Goal: Task Accomplishment & Management: Use online tool/utility

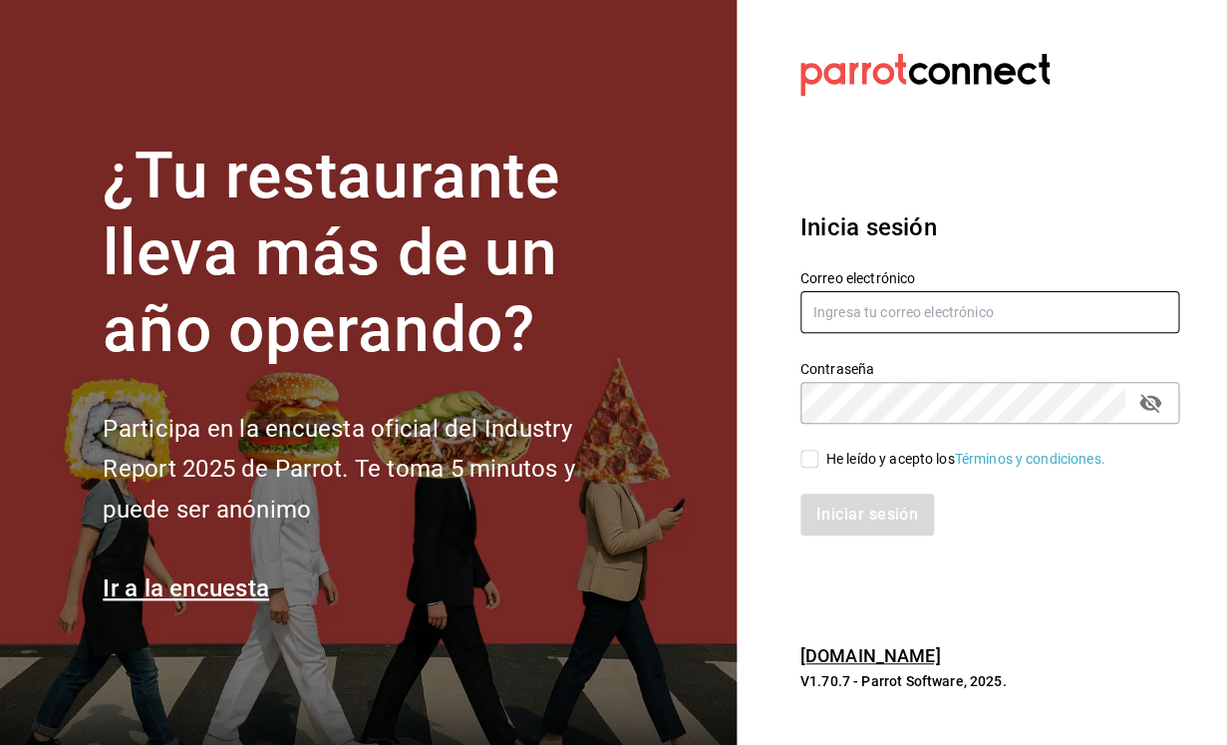
click at [877, 323] on input "text" at bounding box center [990, 312] width 379 height 42
type input "[PERSON_NAME][EMAIL_ADDRESS][DOMAIN_NAME]"
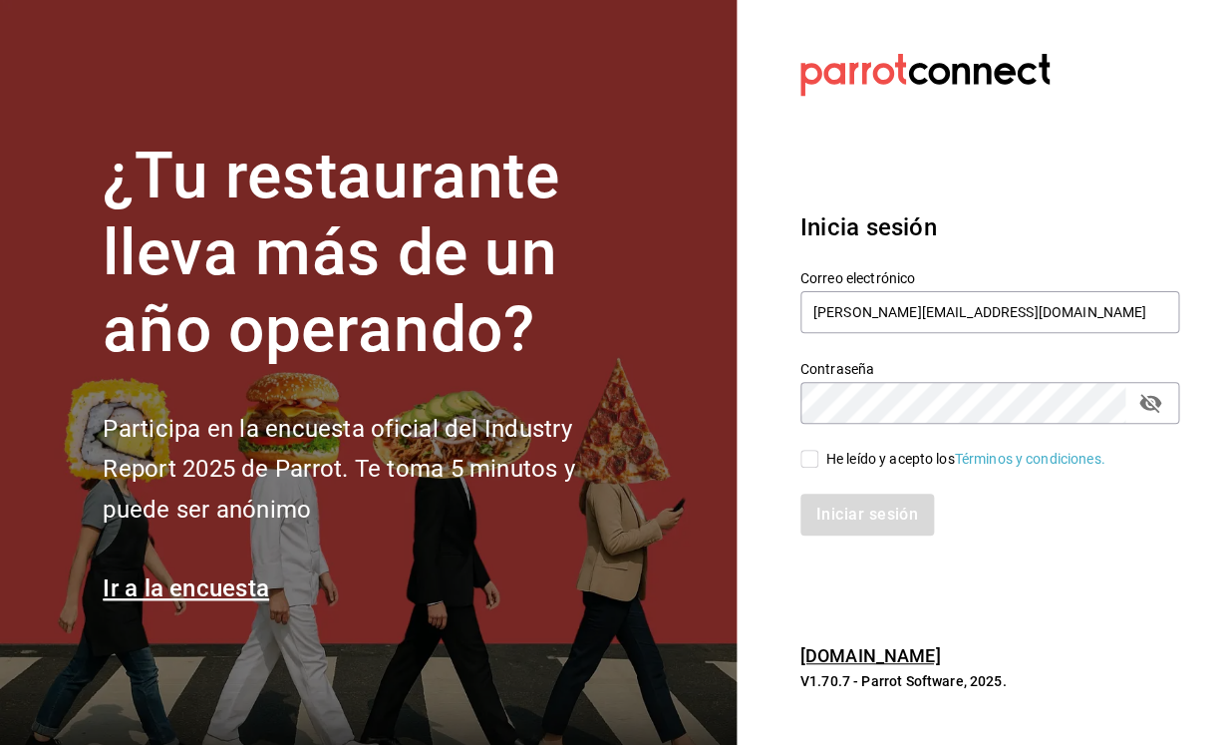
click at [1142, 403] on icon "passwordField" at bounding box center [1150, 403] width 22 height 19
click at [807, 456] on input "He leído y acepto los Términos y condiciones." at bounding box center [810, 459] width 18 height 18
checkbox input "true"
click at [842, 515] on button "Iniciar sesión" at bounding box center [869, 514] width 136 height 42
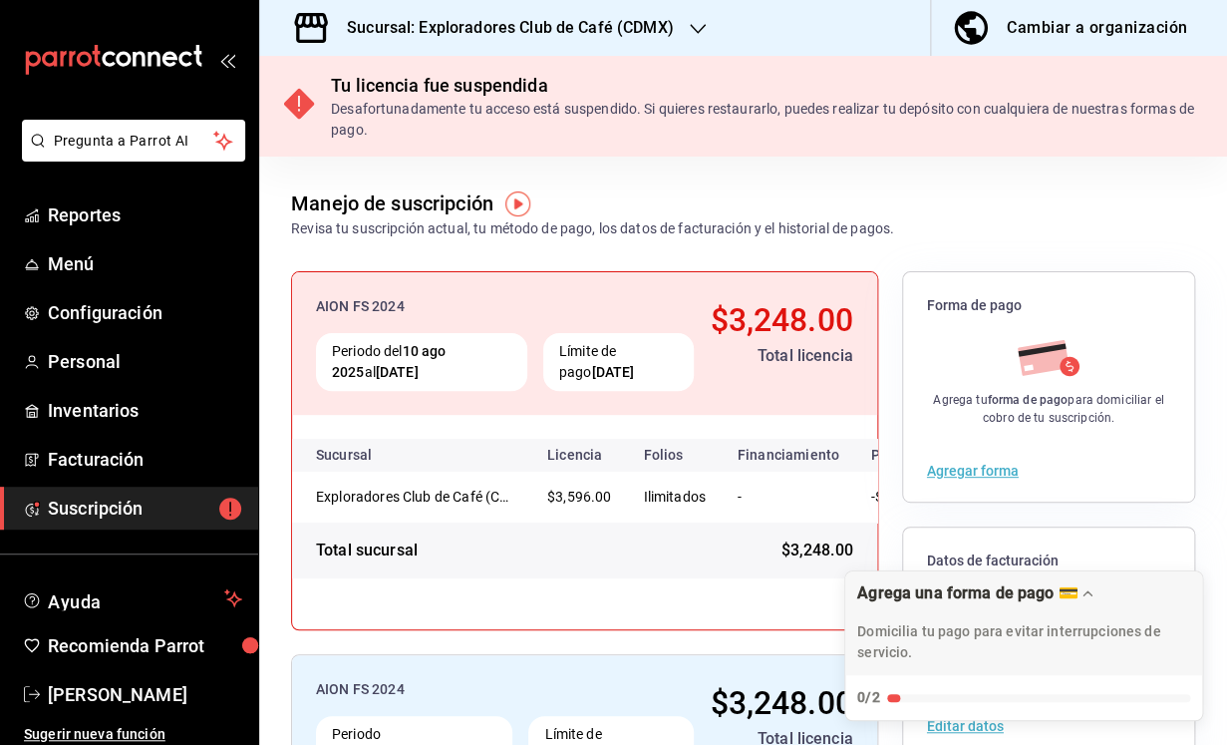
click at [625, 30] on h3 "Sucursal: Exploradores Club de Café (CDMX)" at bounding box center [502, 28] width 343 height 24
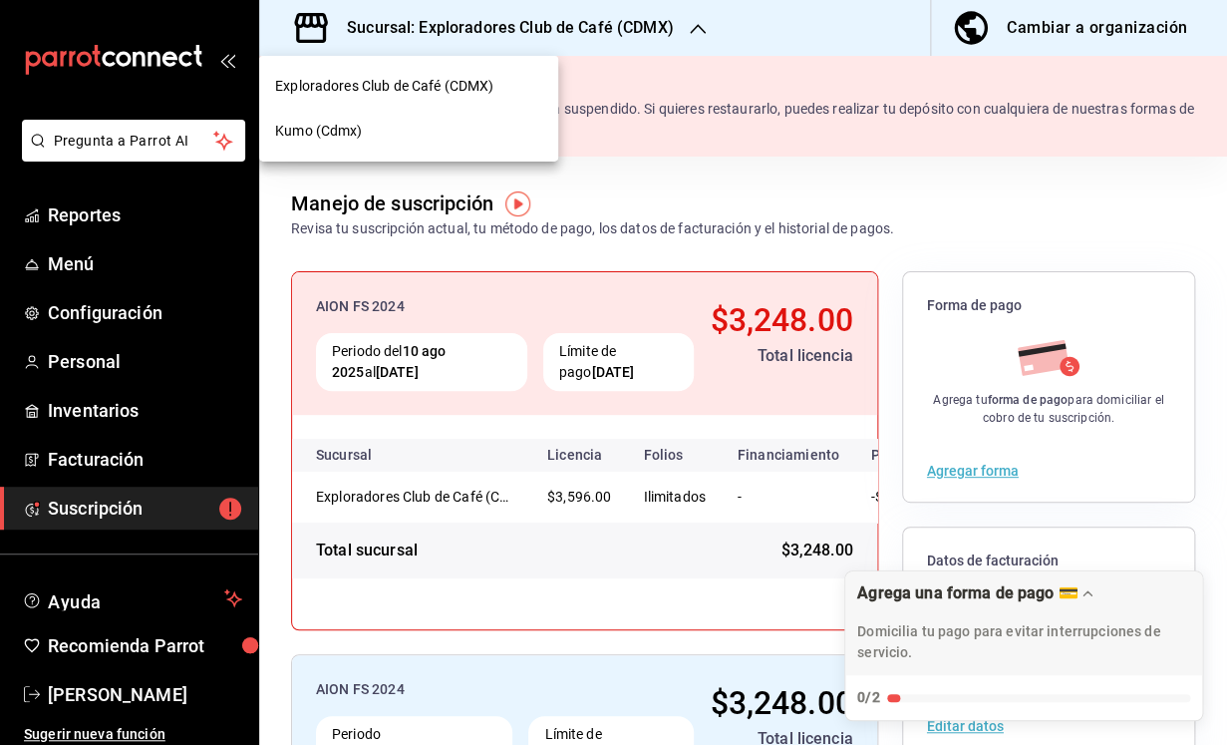
click at [450, 132] on div "Kumo (Cdmx)" at bounding box center [408, 131] width 267 height 21
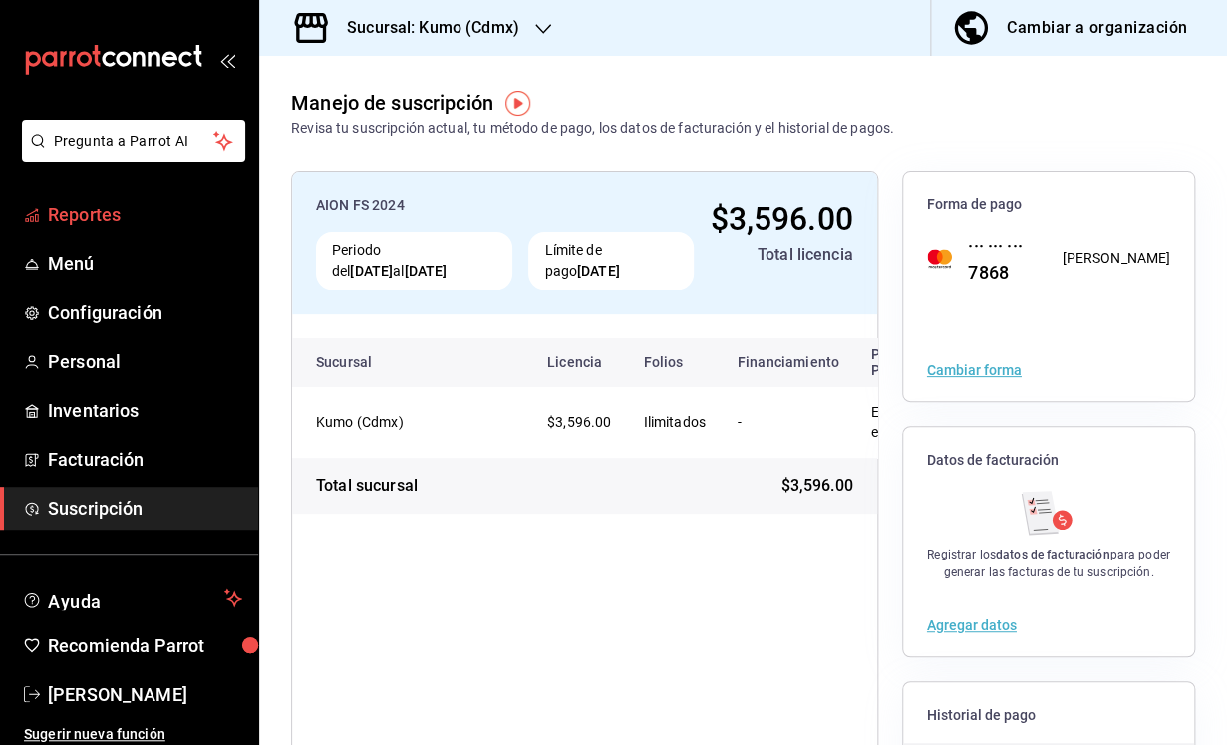
click at [97, 225] on span "Reportes" at bounding box center [145, 214] width 194 height 27
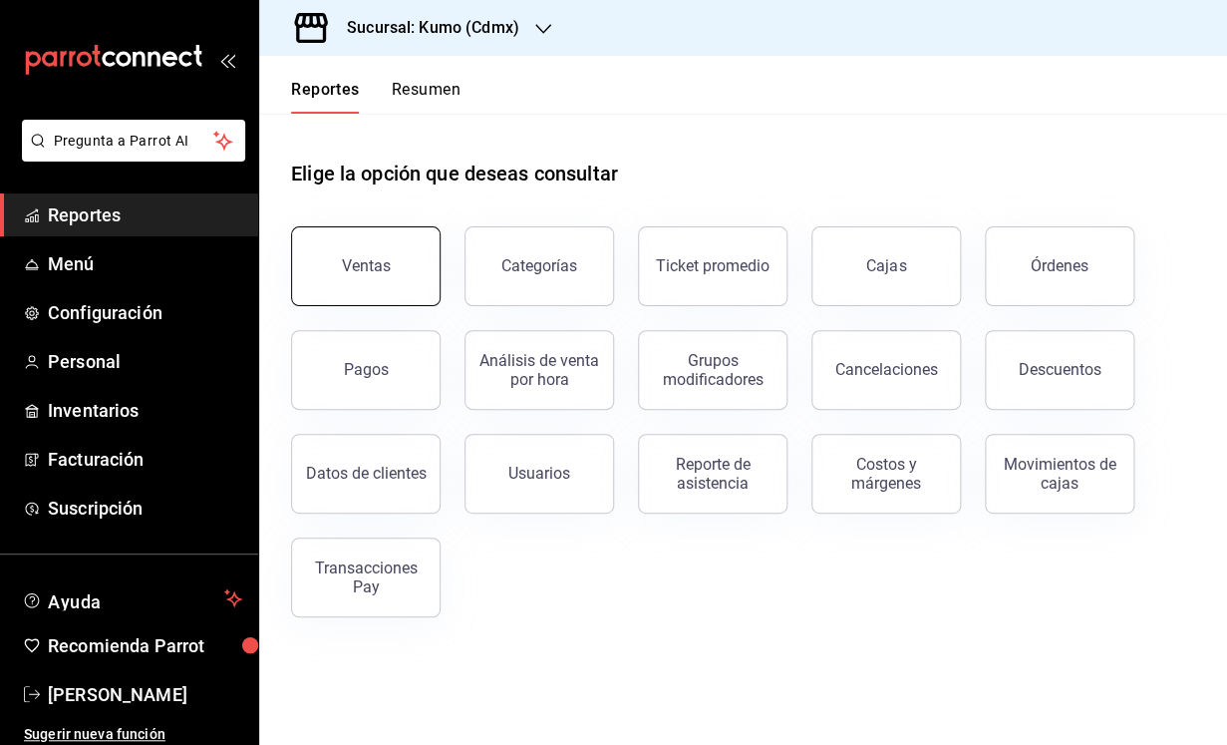
click at [389, 258] on button "Ventas" at bounding box center [366, 266] width 150 height 80
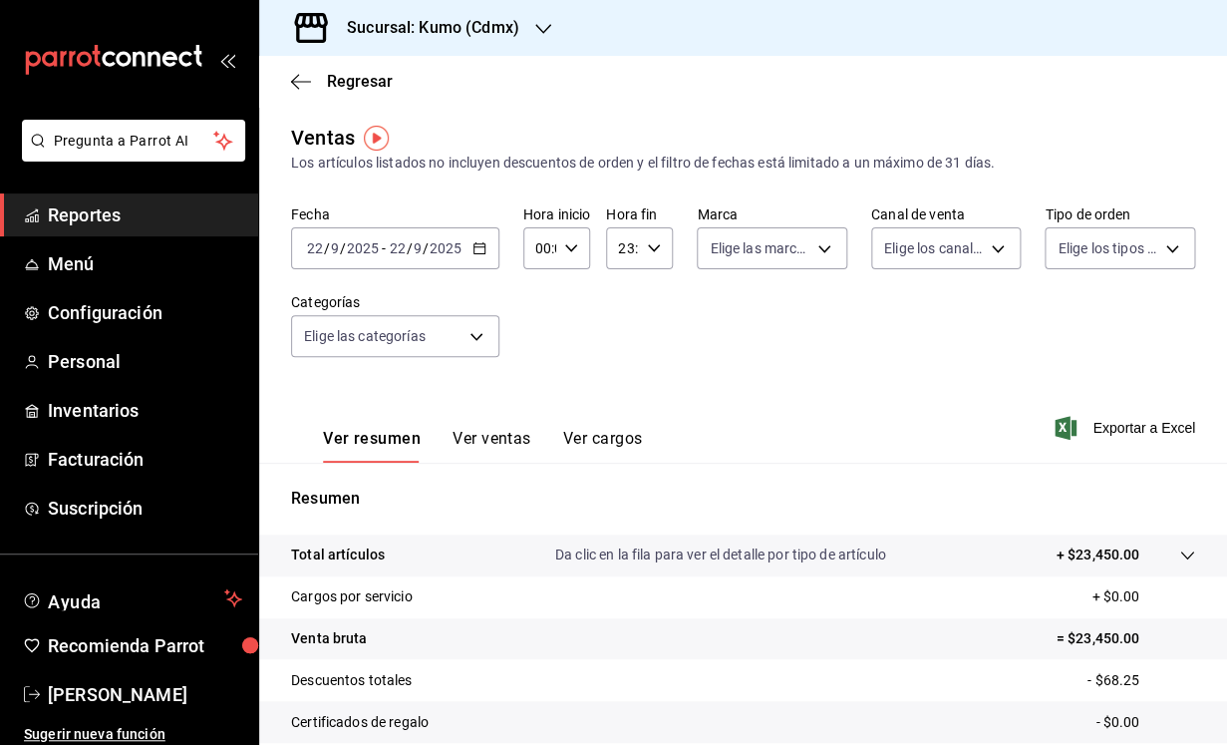
click at [482, 249] on icon "button" at bounding box center [480, 248] width 14 height 14
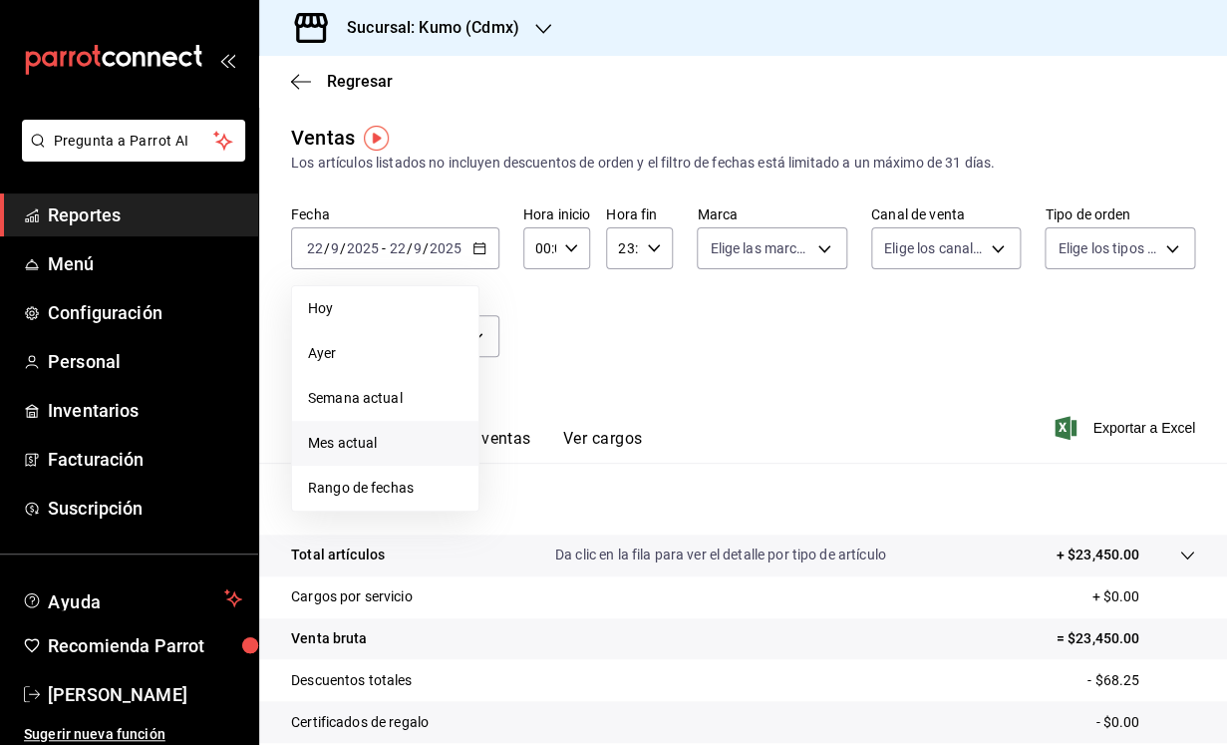
click at [411, 435] on span "Mes actual" at bounding box center [385, 443] width 155 height 21
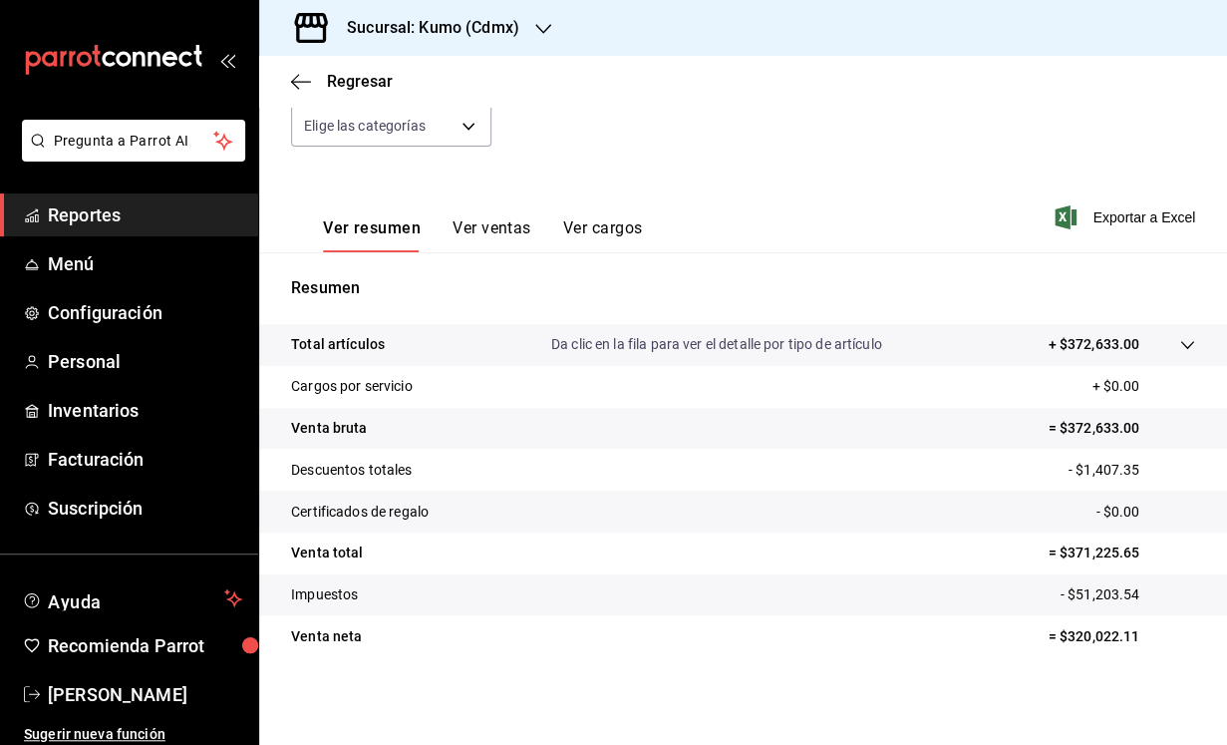
scroll to position [201, 0]
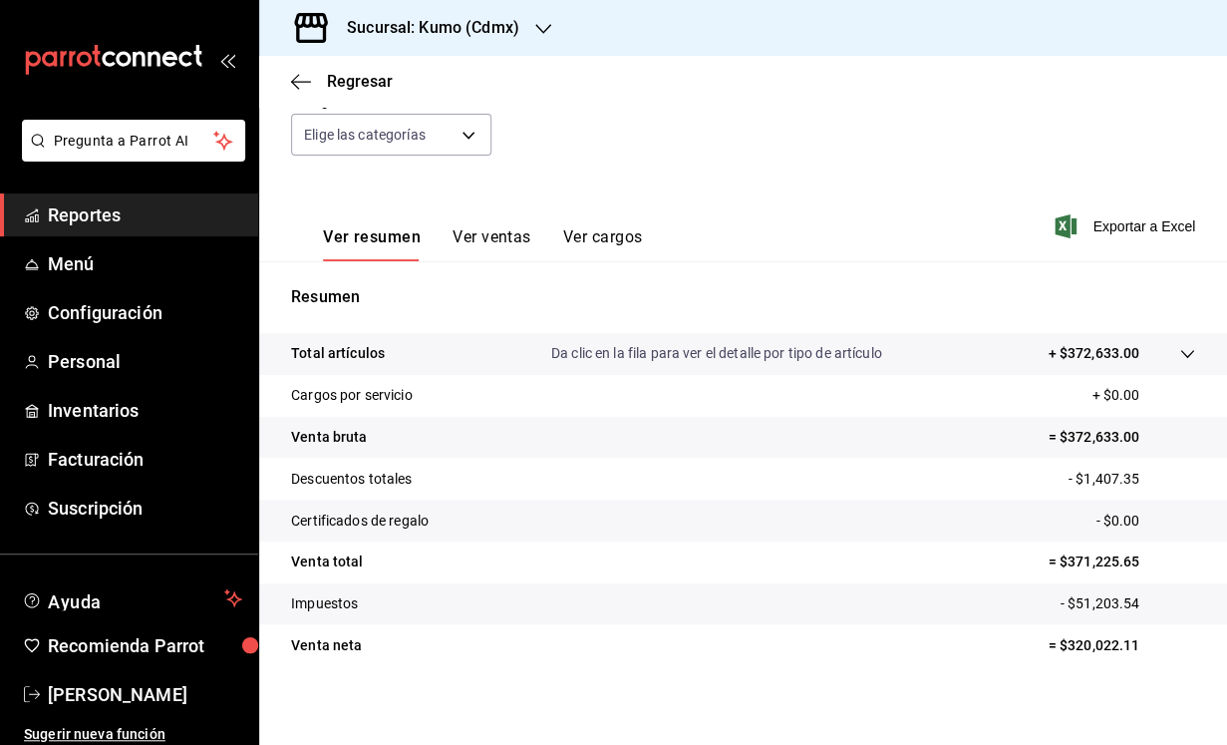
click at [499, 236] on button "Ver ventas" at bounding box center [492, 244] width 79 height 34
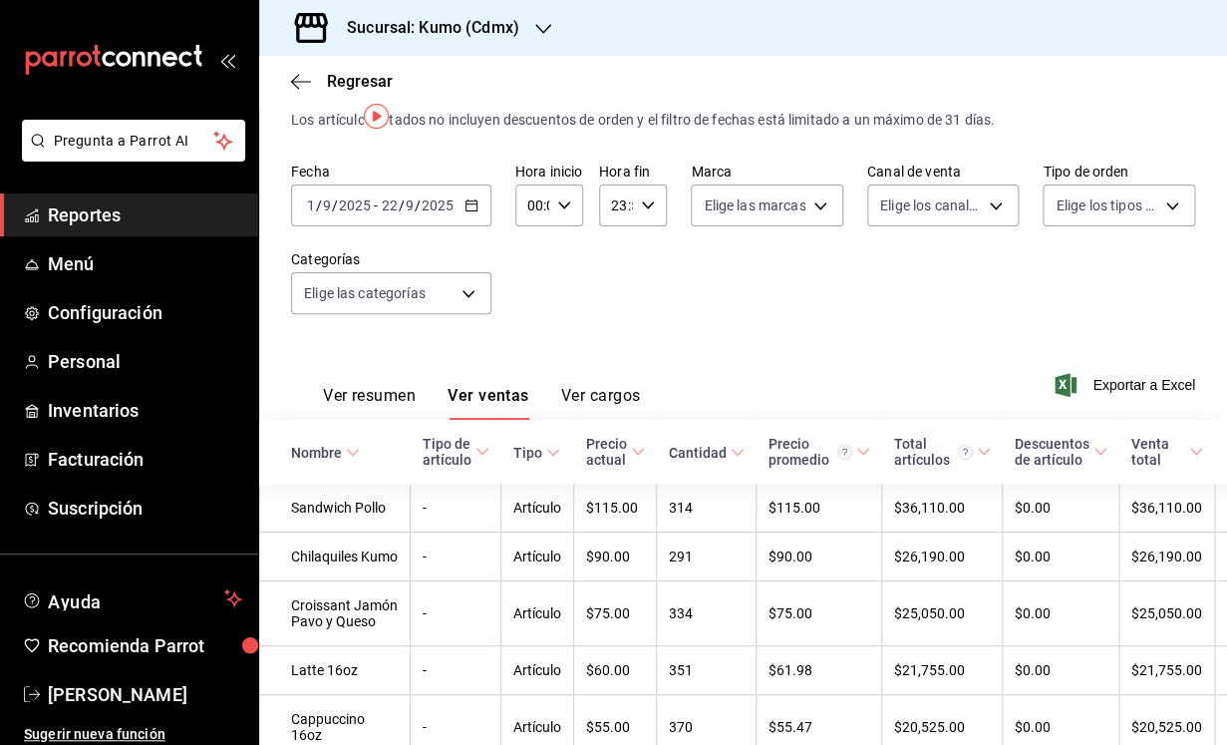
scroll to position [48, 0]
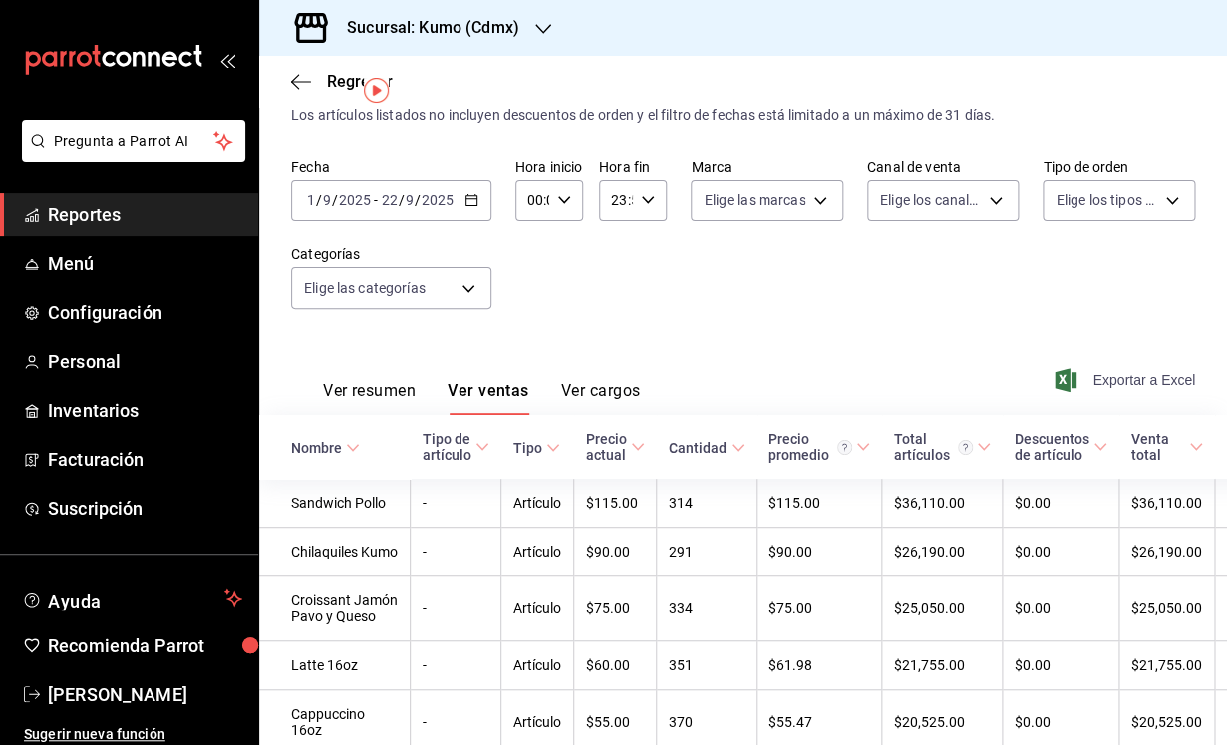
click at [1133, 379] on span "Exportar a Excel" at bounding box center [1127, 380] width 137 height 24
click at [106, 225] on span "Reportes" at bounding box center [145, 214] width 194 height 27
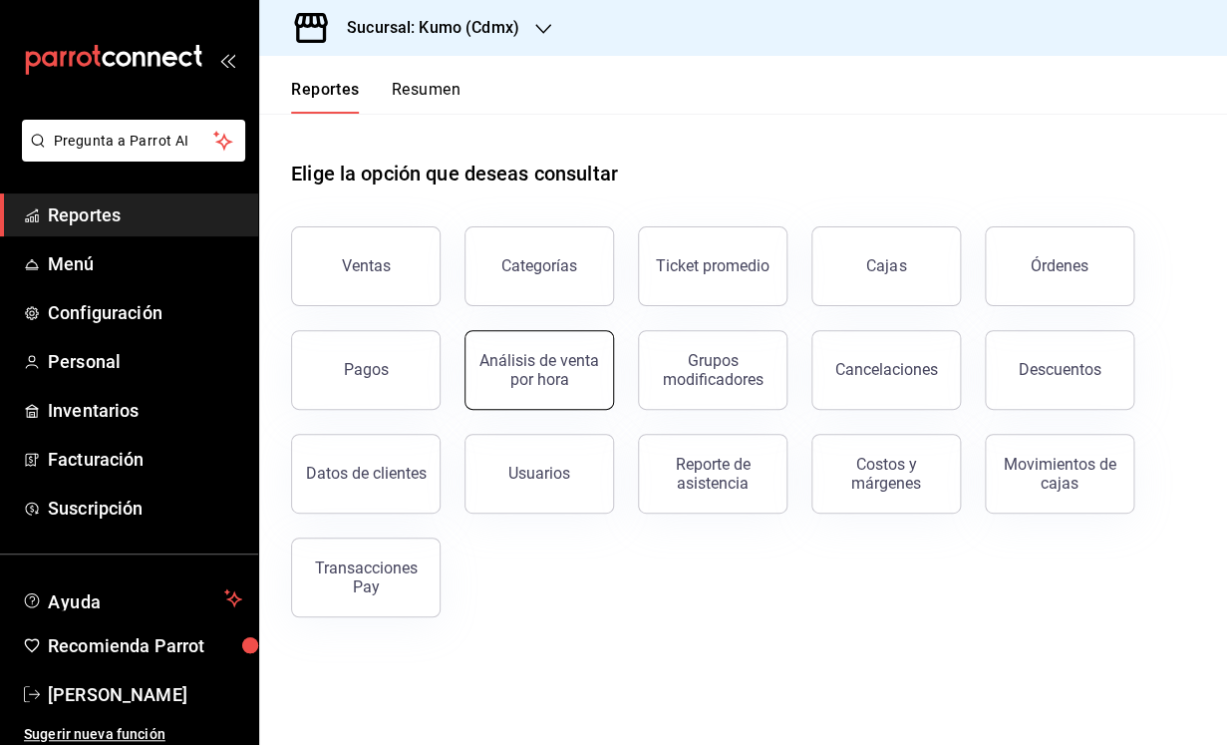
click at [531, 374] on div "Análisis de venta por hora" at bounding box center [540, 370] width 124 height 38
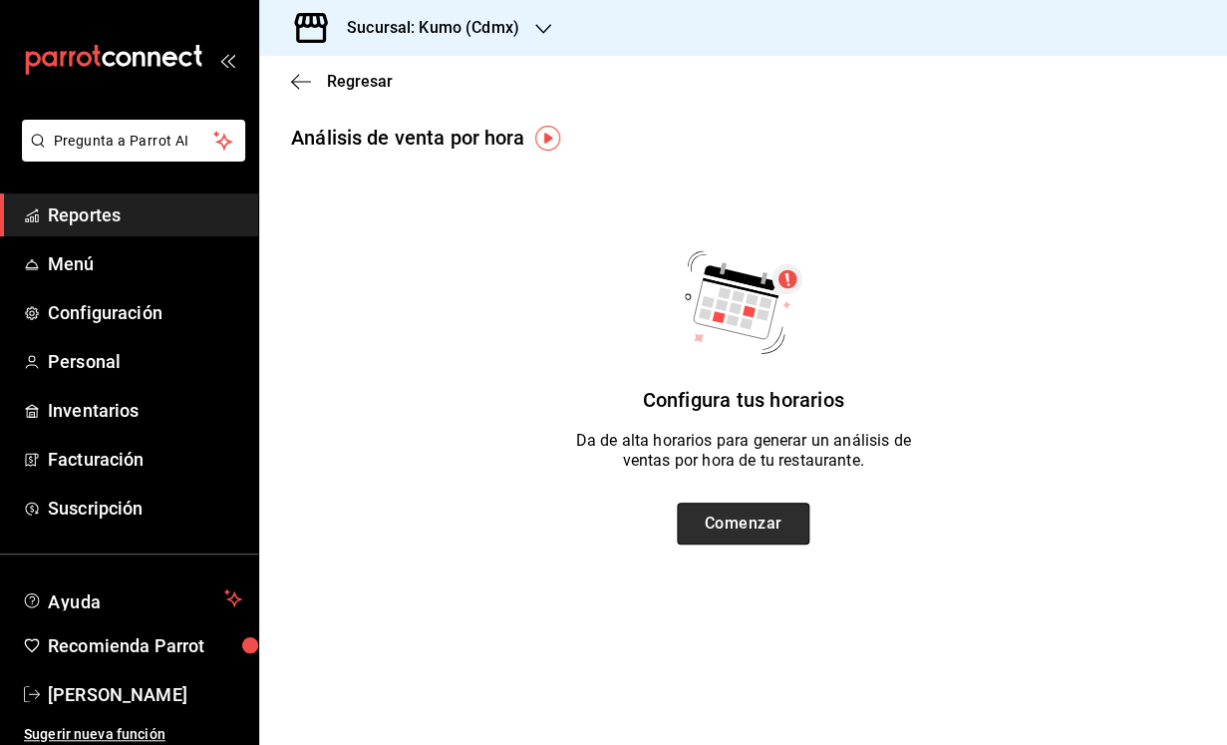
click at [741, 533] on button "Comenzar" at bounding box center [743, 523] width 133 height 42
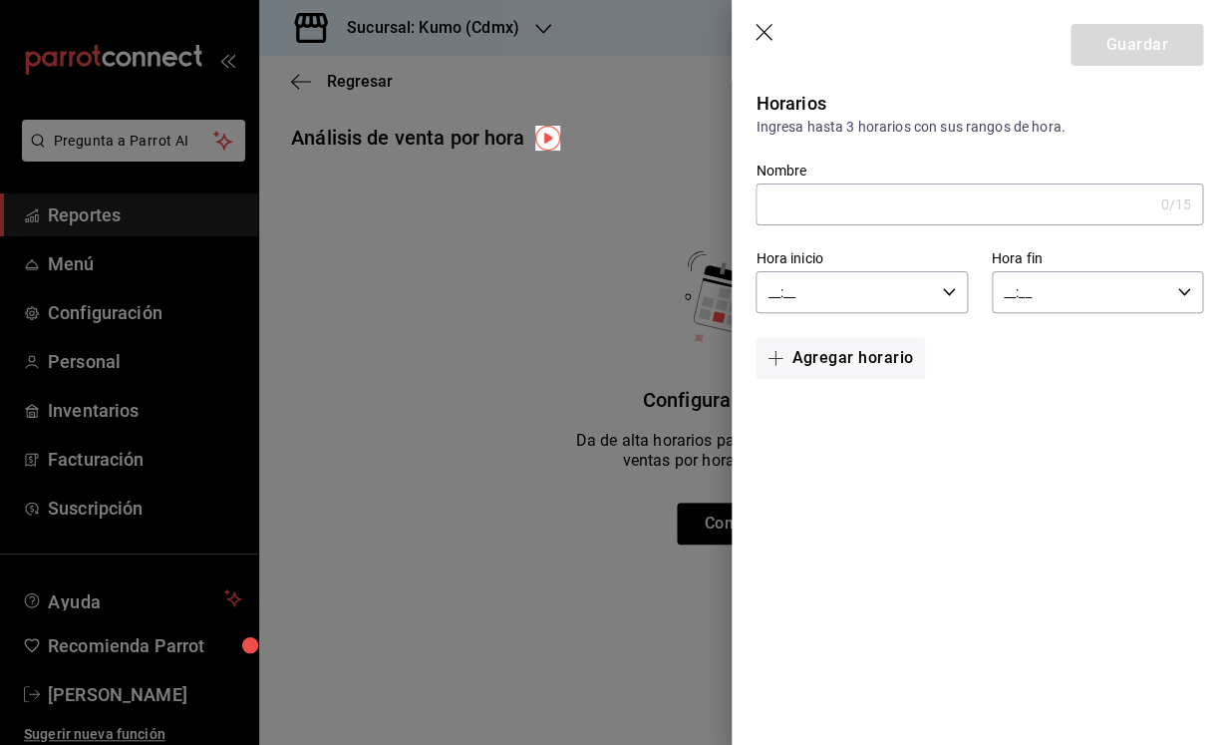
click at [1034, 204] on input "Nombre" at bounding box center [954, 204] width 397 height 40
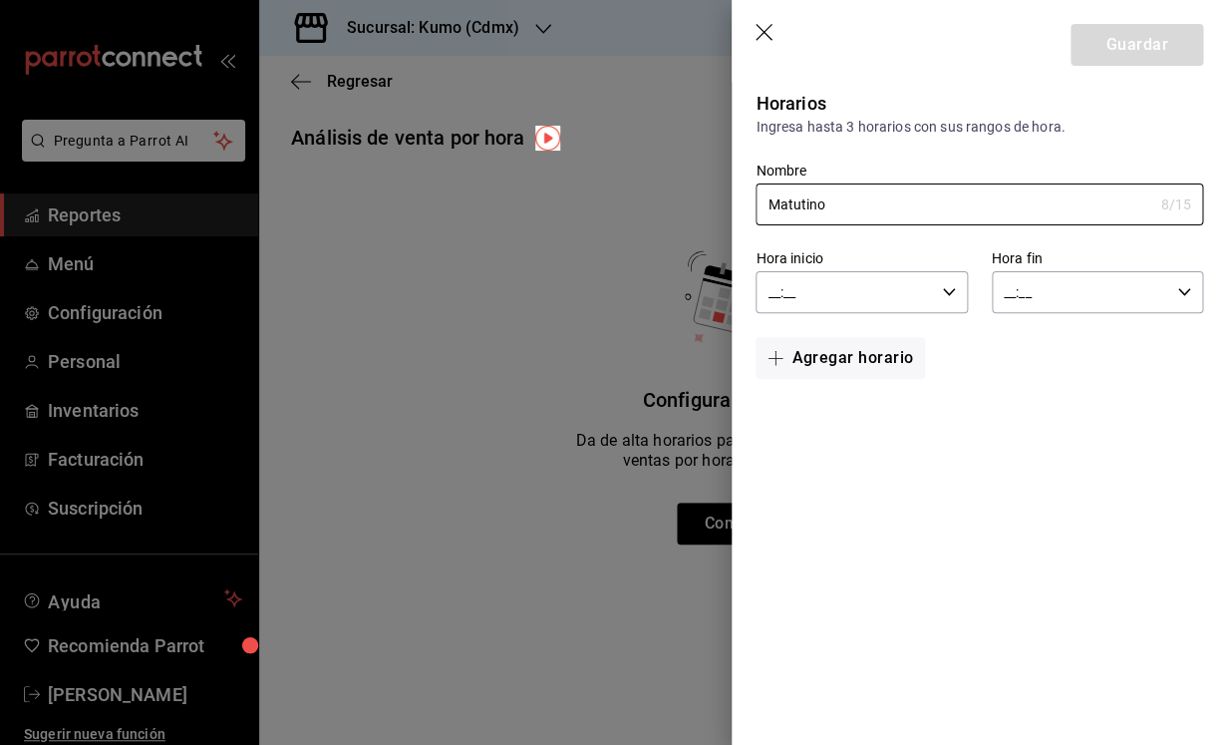
type input "Matutino"
click at [944, 299] on icon "button" at bounding box center [949, 292] width 14 height 14
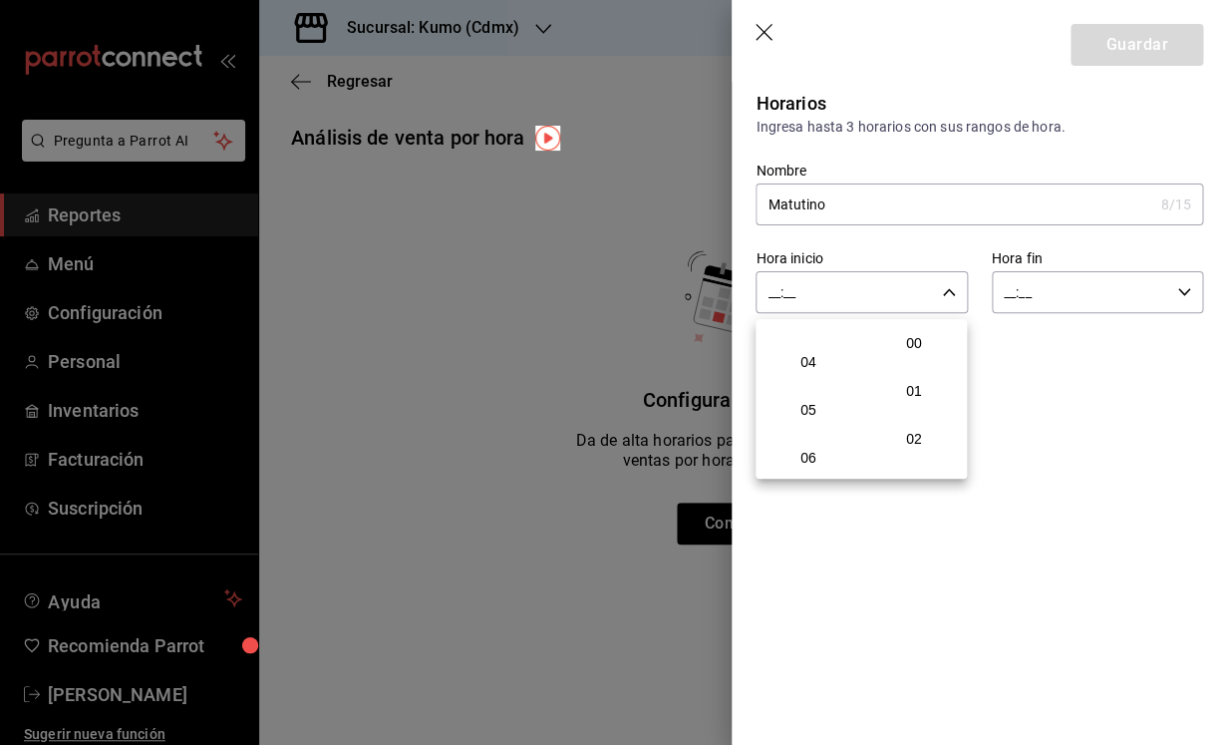
scroll to position [180, 0]
click at [811, 449] on span "06" at bounding box center [809, 450] width 74 height 16
click at [911, 338] on span "00" at bounding box center [914, 343] width 74 height 16
type input "06:00"
click at [1154, 299] on div at bounding box center [613, 372] width 1227 height 745
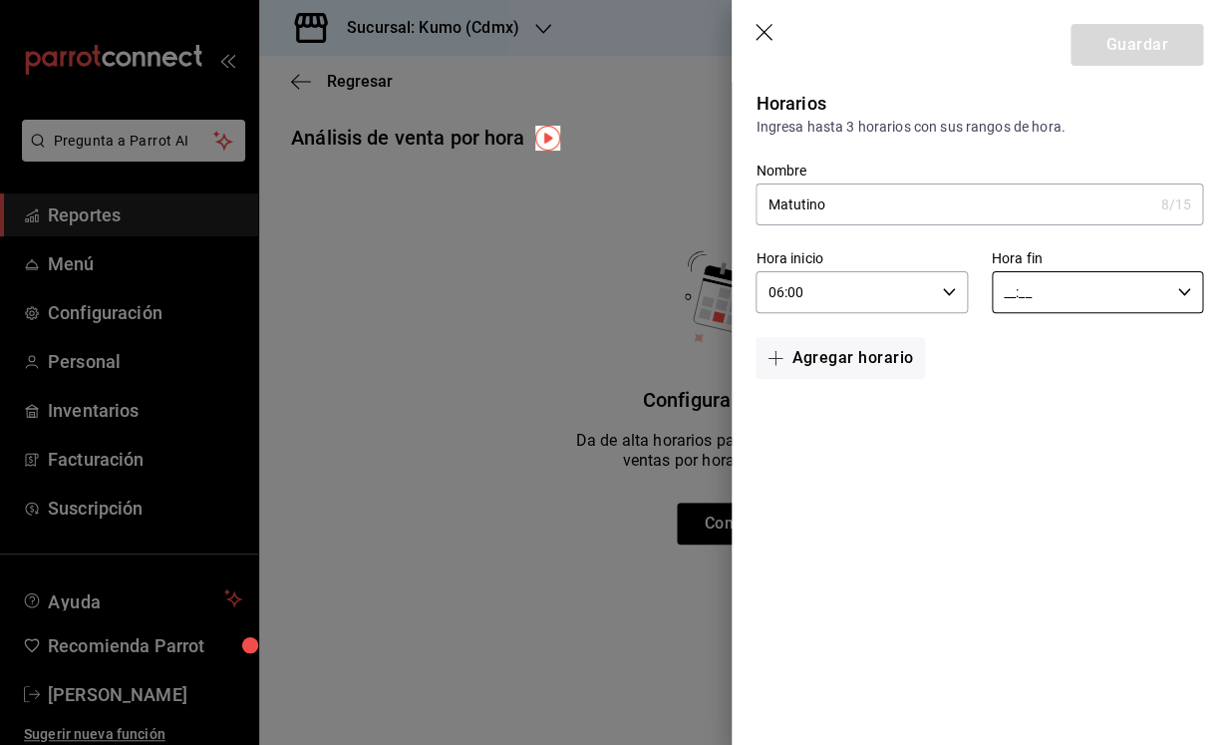
click at [1154, 299] on input "__:__" at bounding box center [1080, 292] width 177 height 40
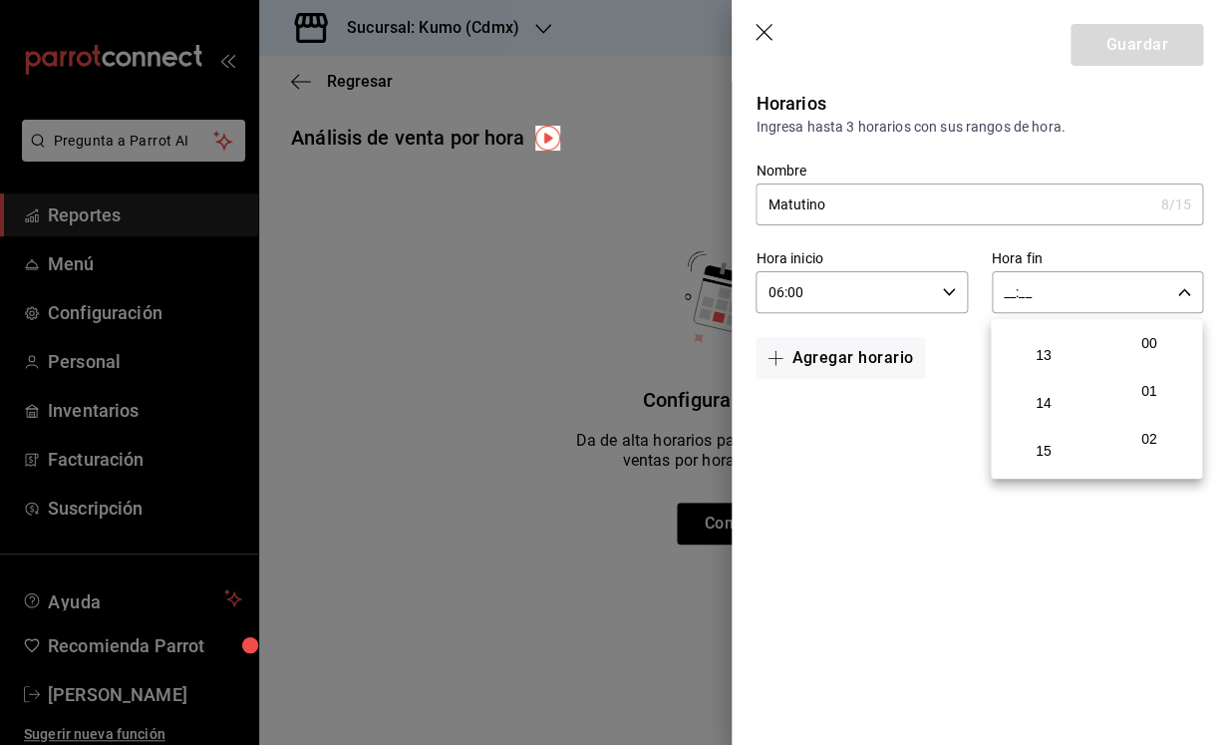
scroll to position [620, 0]
click at [1045, 401] on span "14" at bounding box center [1044, 393] width 74 height 16
click at [1143, 339] on span "00" at bounding box center [1150, 343] width 74 height 16
type input "14:00"
click at [945, 569] on div at bounding box center [613, 372] width 1227 height 745
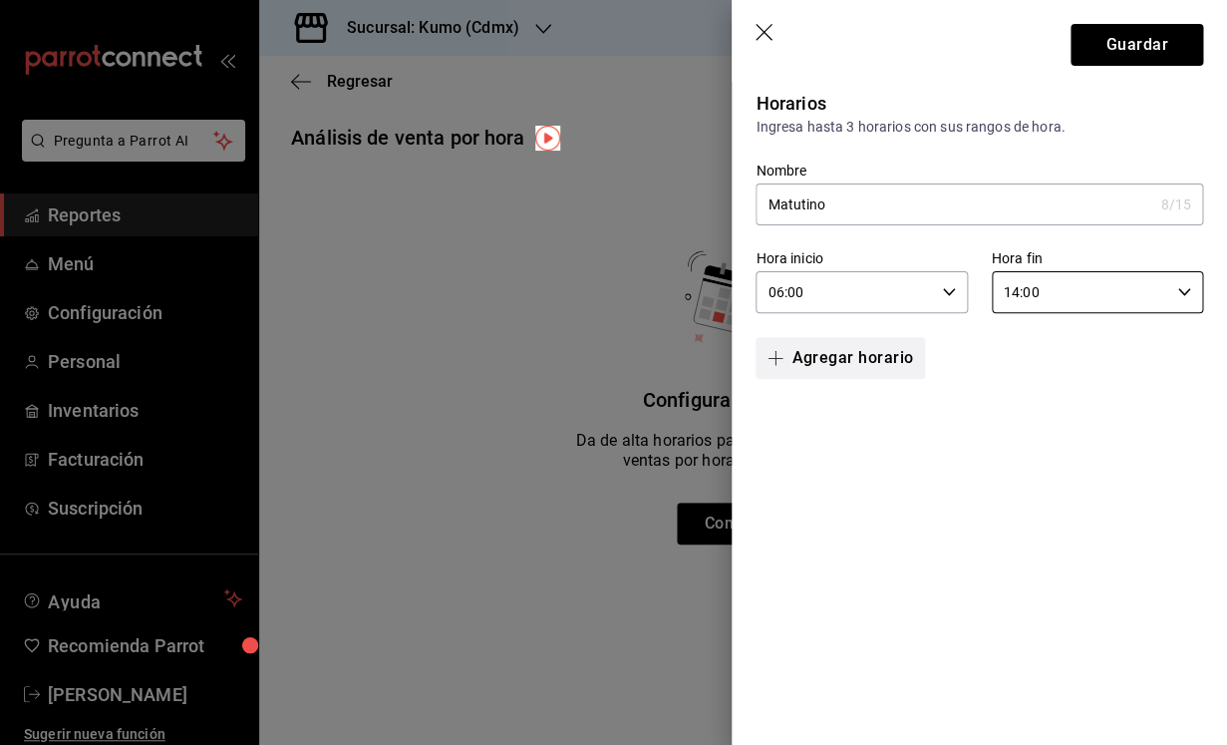
click at [841, 363] on button "Agregar horario" at bounding box center [840, 358] width 169 height 42
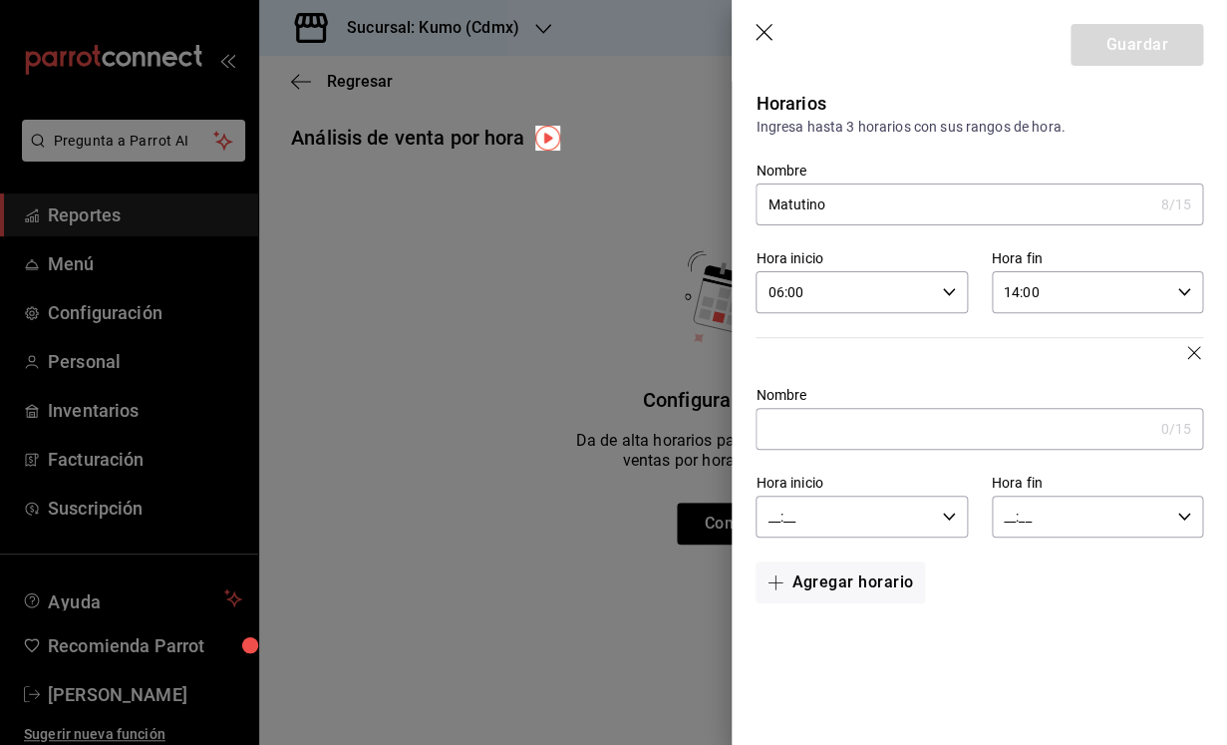
click at [839, 427] on input "Nombre" at bounding box center [954, 429] width 397 height 40
type input "Vespertino"
click at [857, 526] on input "__:__" at bounding box center [844, 516] width 177 height 40
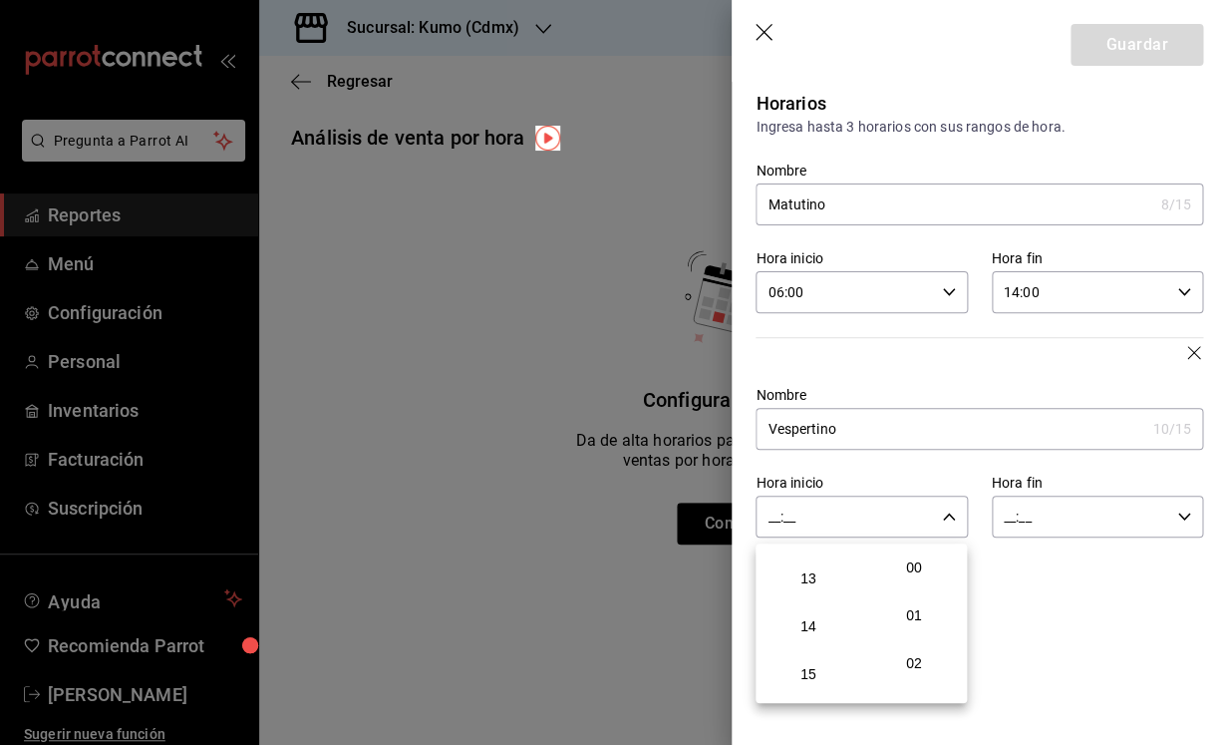
scroll to position [612, 0]
click at [823, 628] on button "14" at bounding box center [809, 625] width 98 height 40
click at [916, 608] on span "01" at bounding box center [914, 615] width 74 height 16
type input "14:01"
click at [1095, 508] on div at bounding box center [613, 372] width 1227 height 745
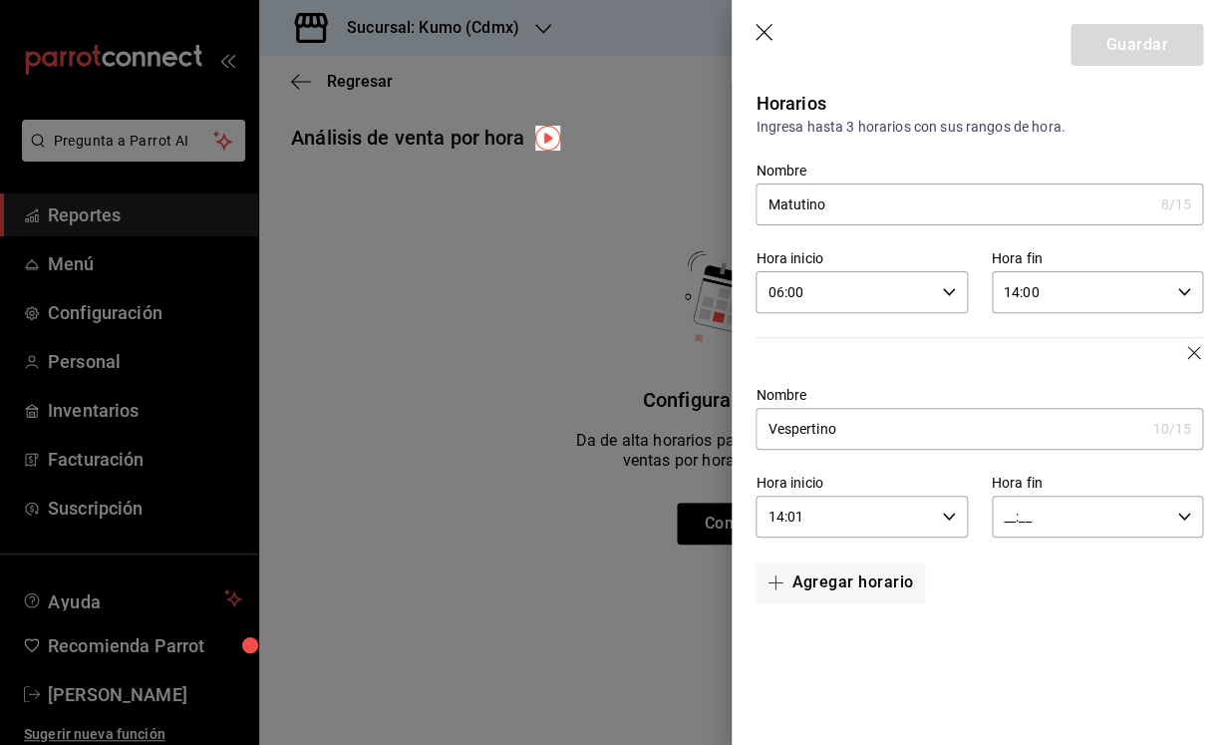
click at [1126, 516] on input "__:__" at bounding box center [1080, 516] width 177 height 40
click at [1051, 634] on span "08" at bounding box center [1044, 626] width 74 height 16
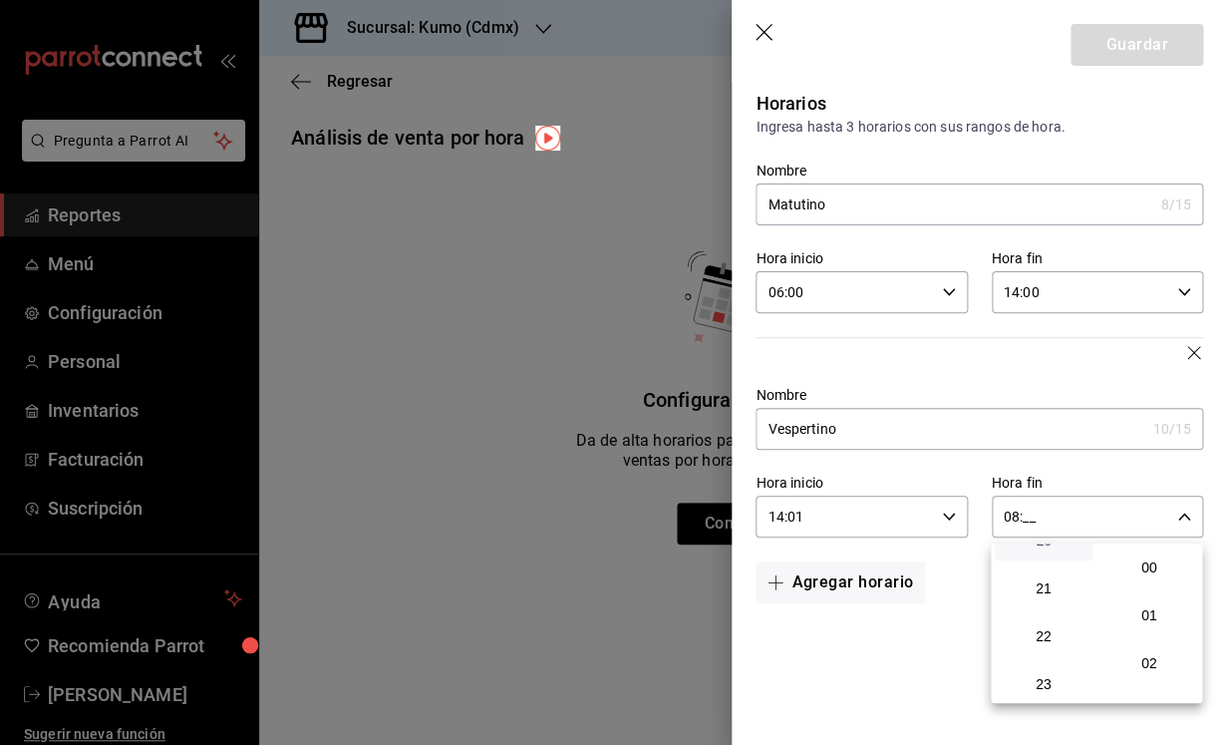
click at [1050, 548] on span "20" at bounding box center [1044, 540] width 74 height 16
click at [1166, 566] on span "00" at bounding box center [1150, 567] width 74 height 16
type input "20:00"
click at [842, 647] on div at bounding box center [613, 372] width 1227 height 745
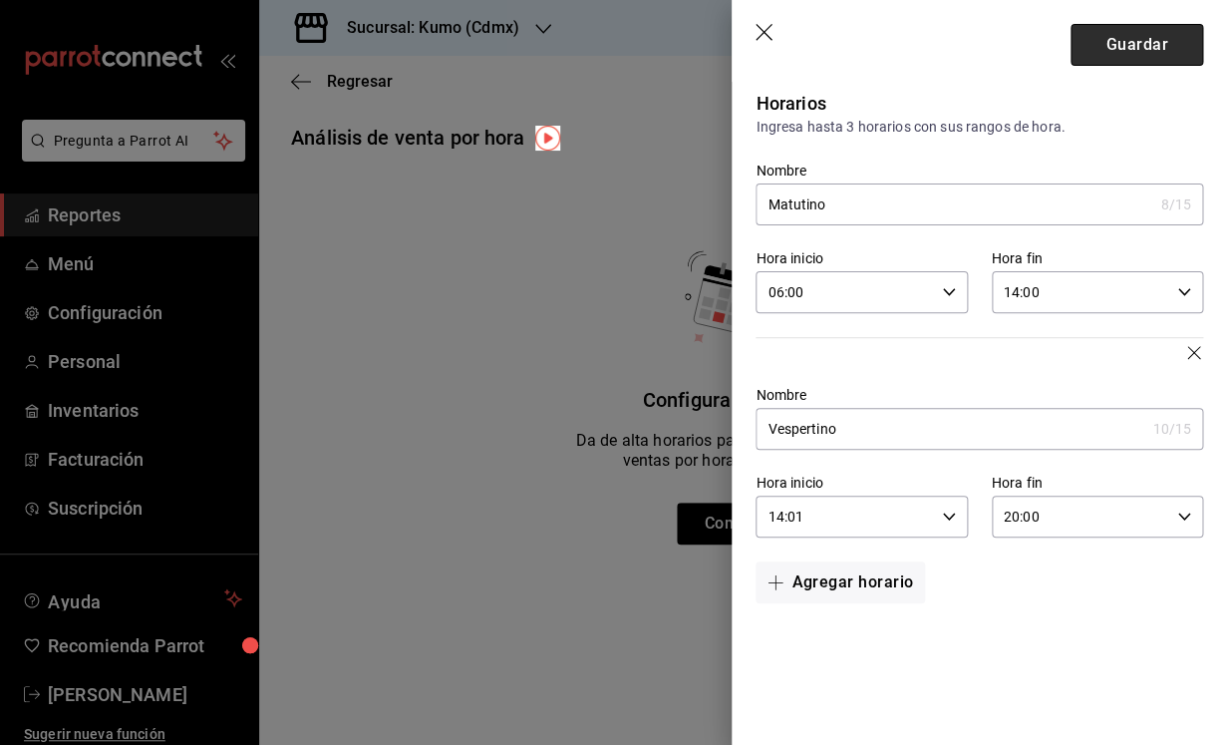
click at [1121, 42] on button "Guardar" at bounding box center [1137, 45] width 133 height 42
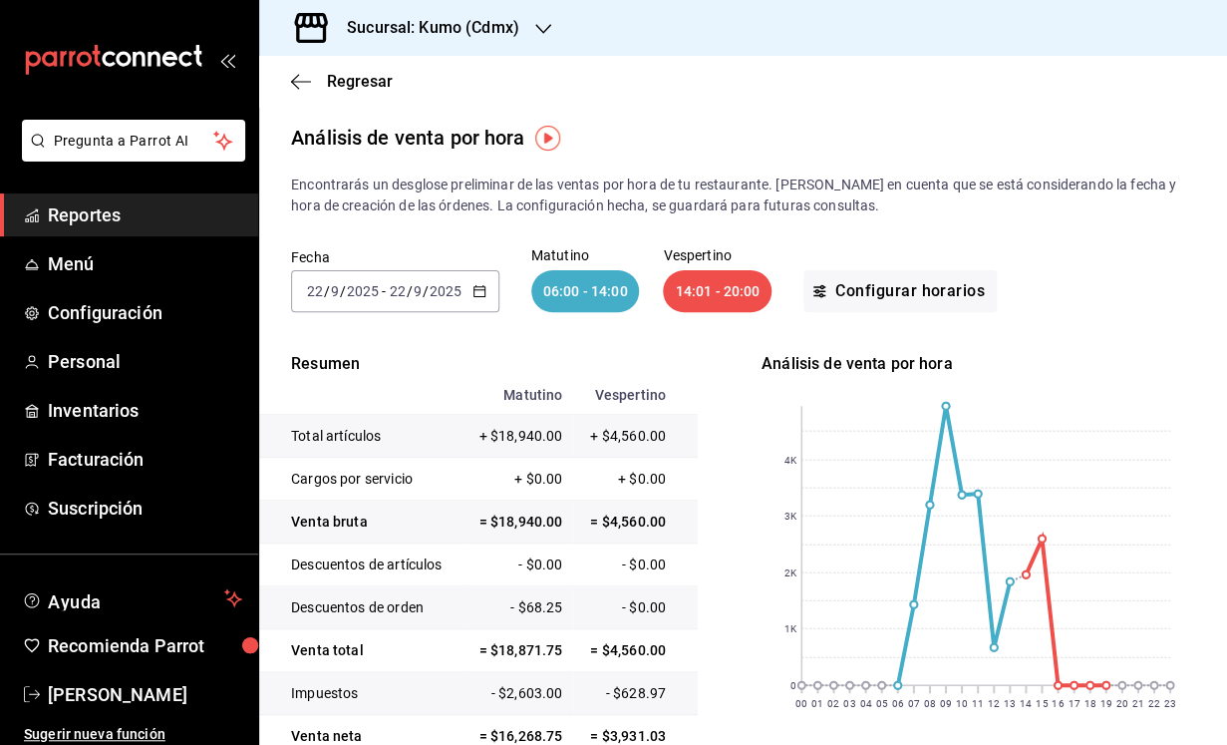
click at [479, 294] on icon "button" at bounding box center [480, 291] width 14 height 14
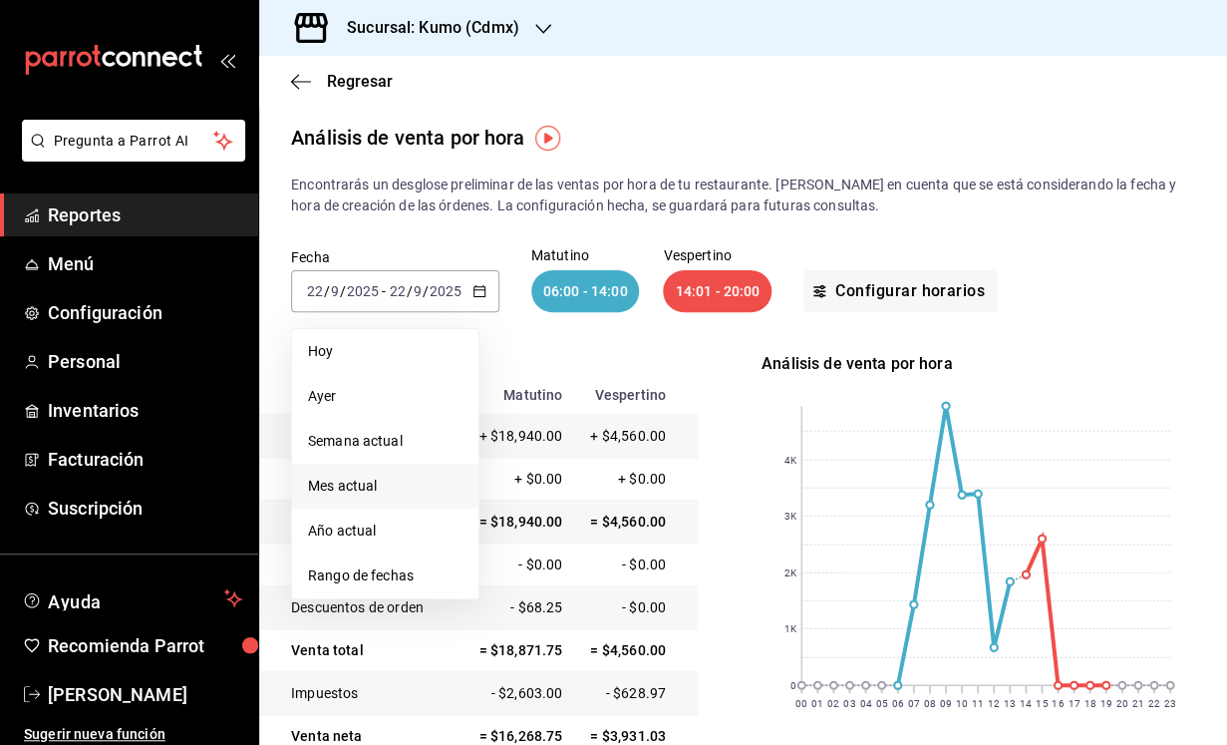
click at [378, 481] on span "Mes actual" at bounding box center [385, 486] width 155 height 21
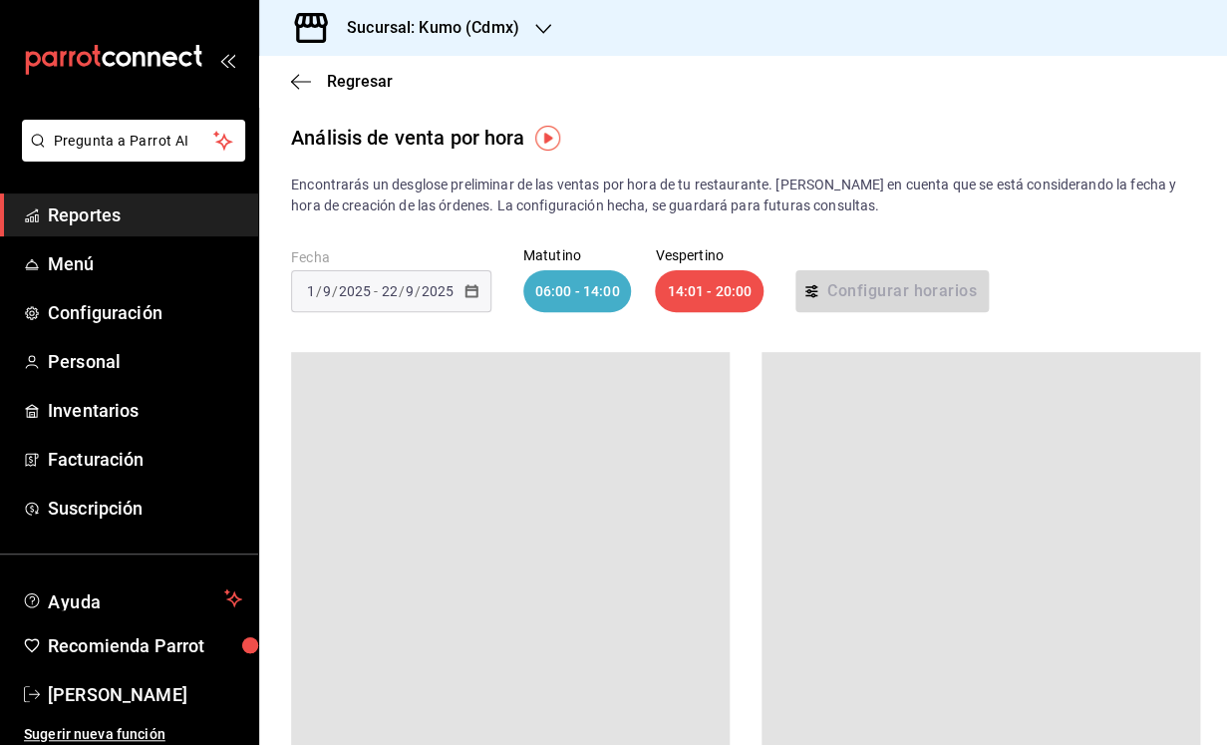
click at [520, 503] on div at bounding box center [510, 551] width 439 height 399
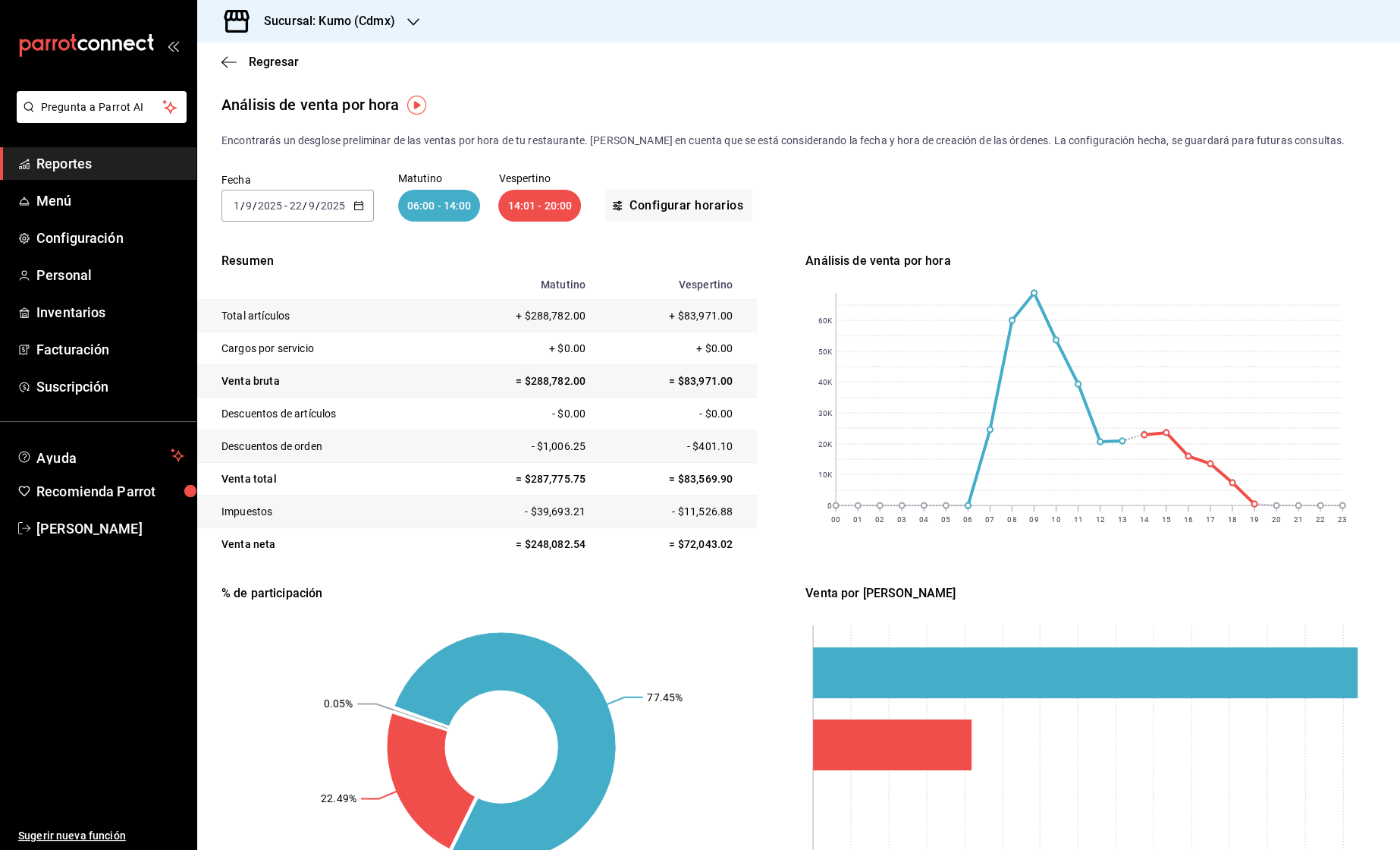
click at [743, 566] on rect at bounding box center [501, 747] width 560 height 288
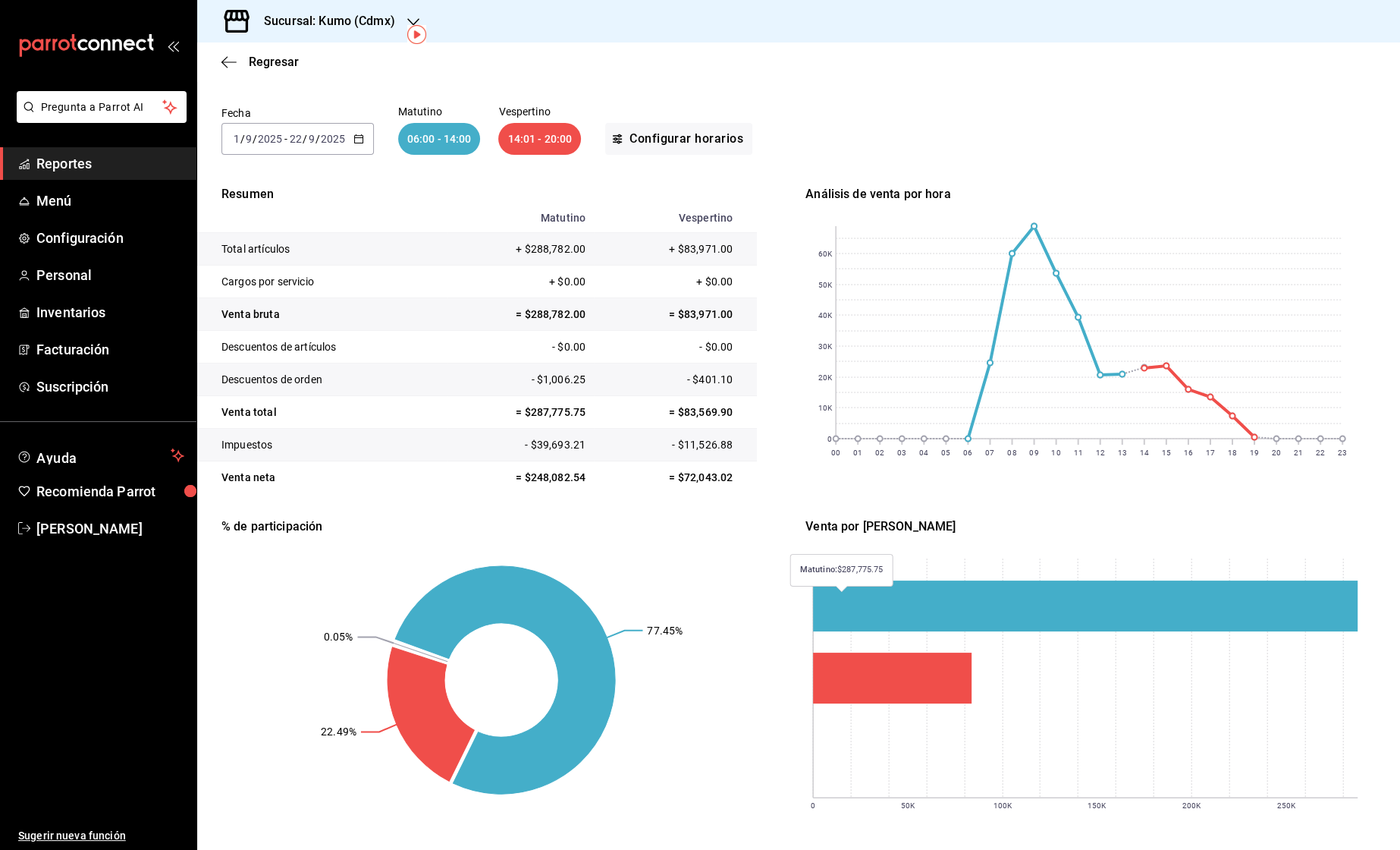
scroll to position [90, 0]
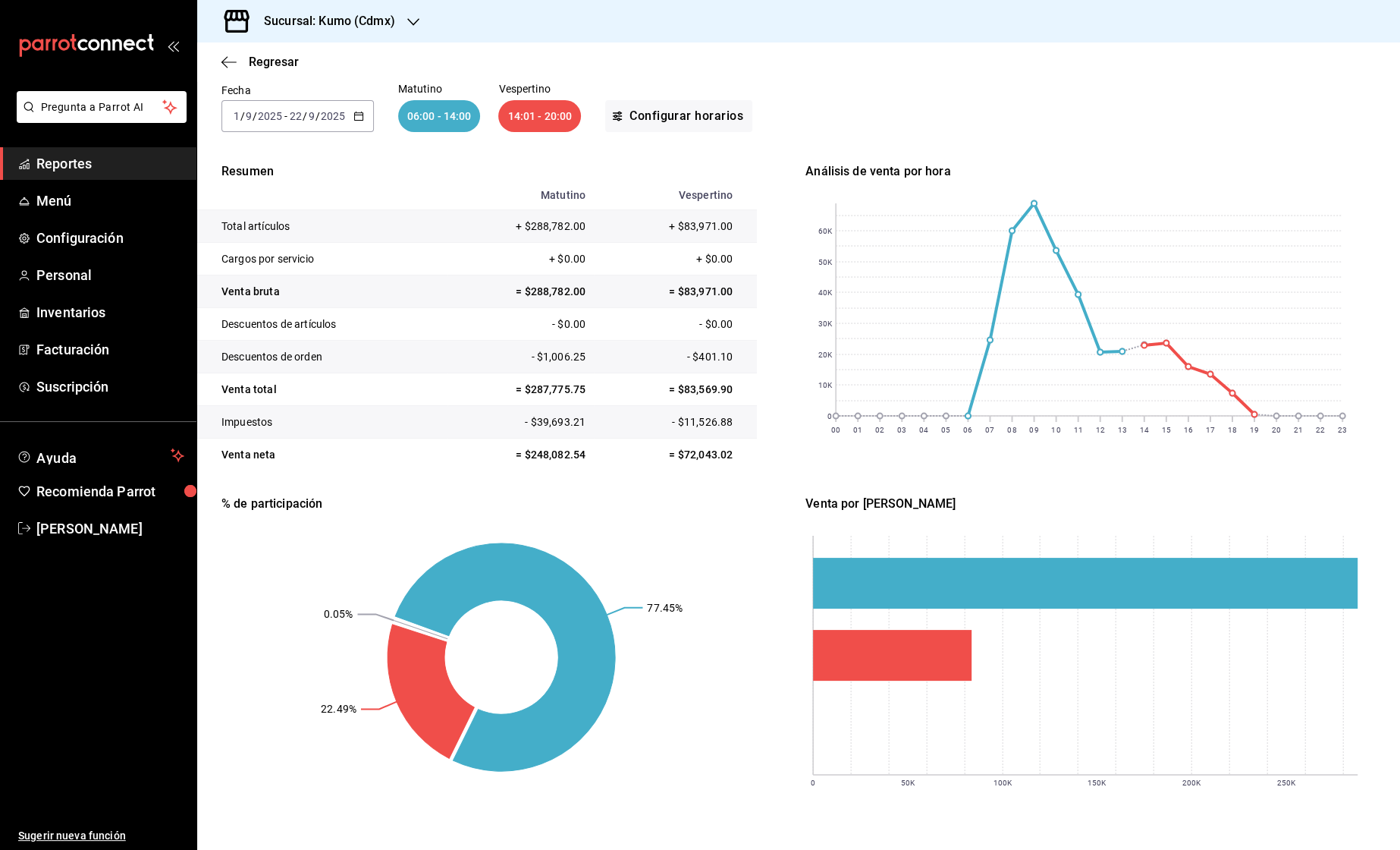
click at [363, 116] on icon "button" at bounding box center [359, 116] width 11 height 11
click at [307, 329] on span "Rango de fechas" at bounding box center [293, 333] width 118 height 16
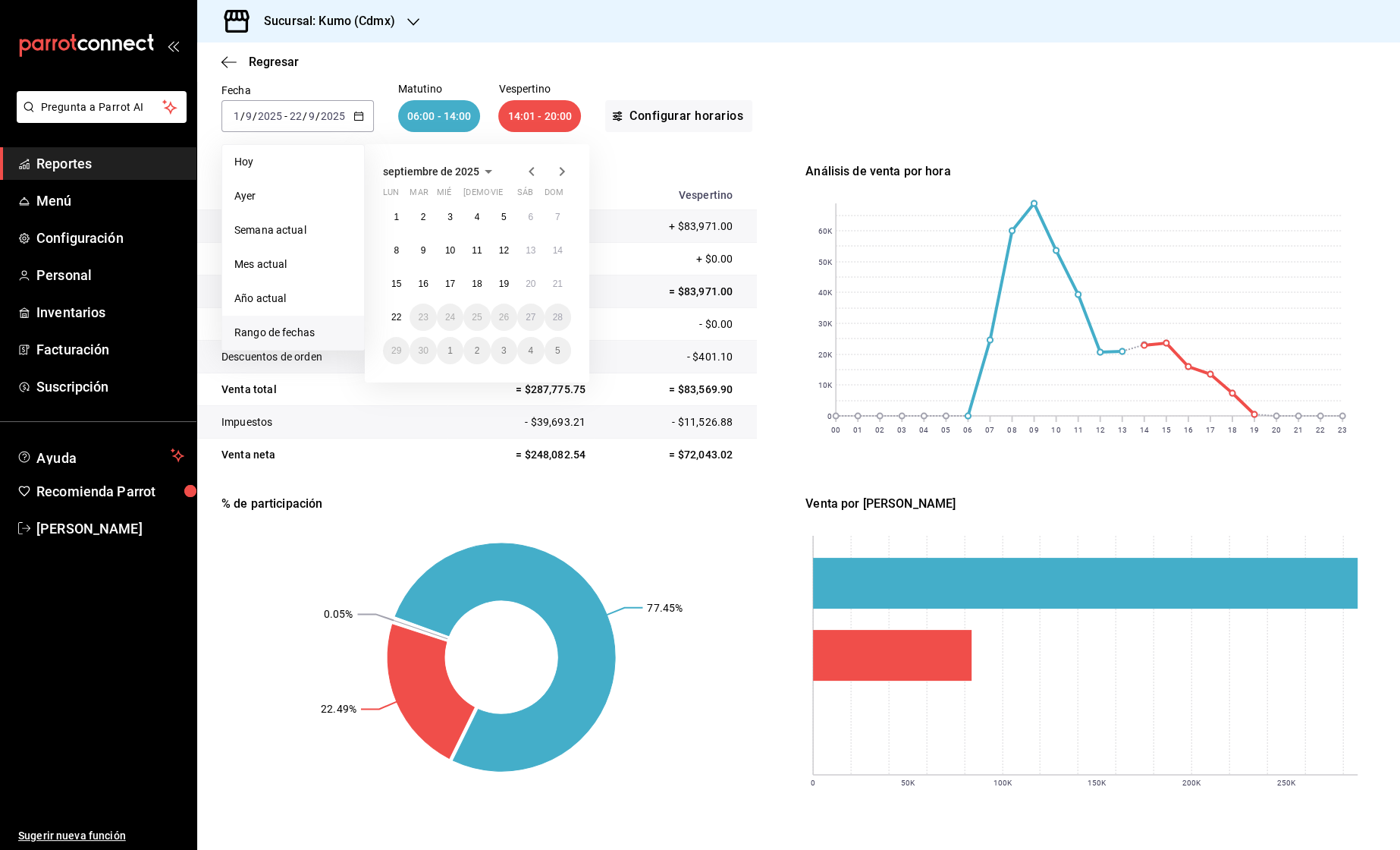
click at [530, 170] on icon "button" at bounding box center [532, 171] width 18 height 18
click at [504, 216] on abbr "1" at bounding box center [504, 217] width 5 height 11
click at [555, 352] on abbr "31" at bounding box center [558, 351] width 10 height 11
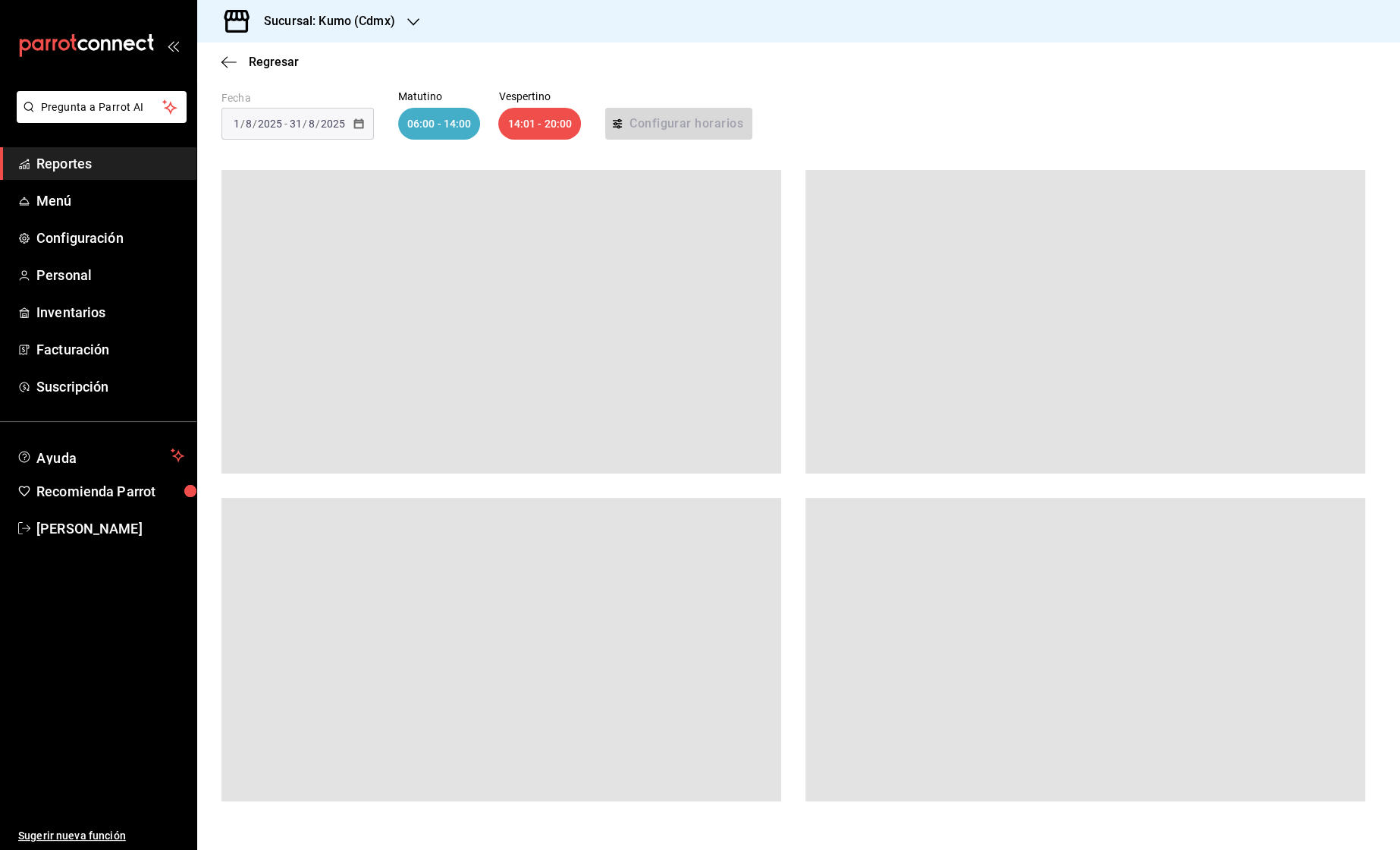
scroll to position [82, 0]
